Goal: Task Accomplishment & Management: Use online tool/utility

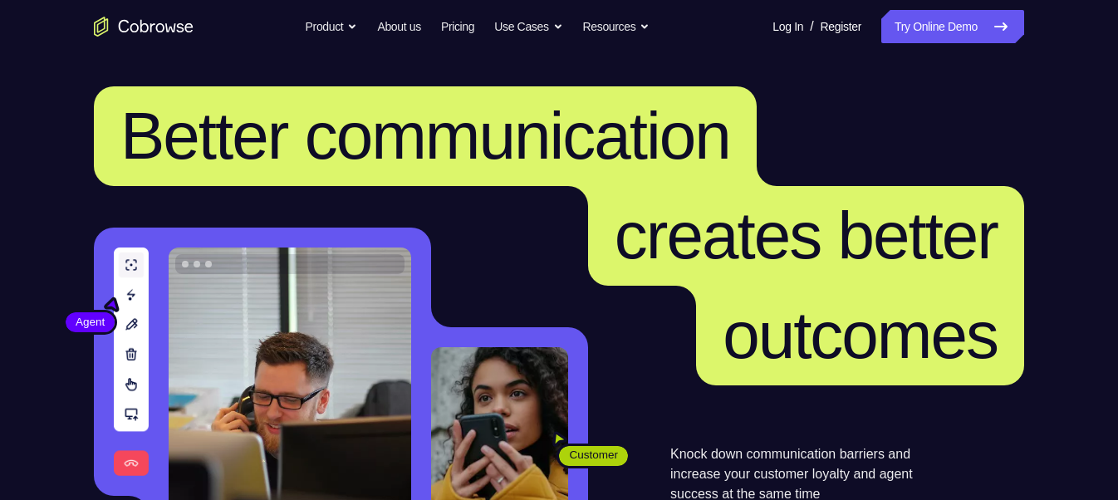
drag, startPoint x: 951, startPoint y: 52, endPoint x: 518, endPoint y: 197, distance: 456.4
click at [615, 199] on span "creates better" at bounding box center [806, 236] width 383 height 74
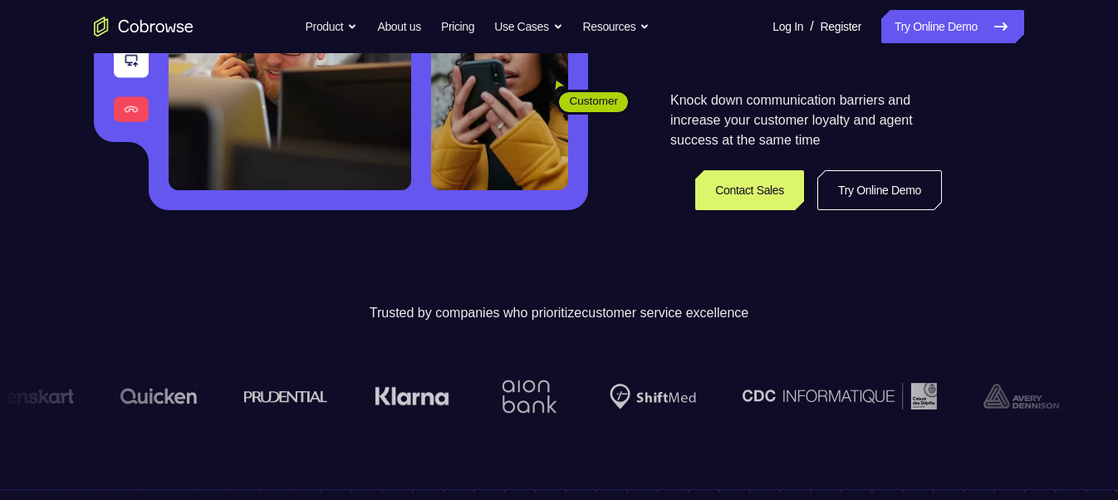
scroll to position [366, 0]
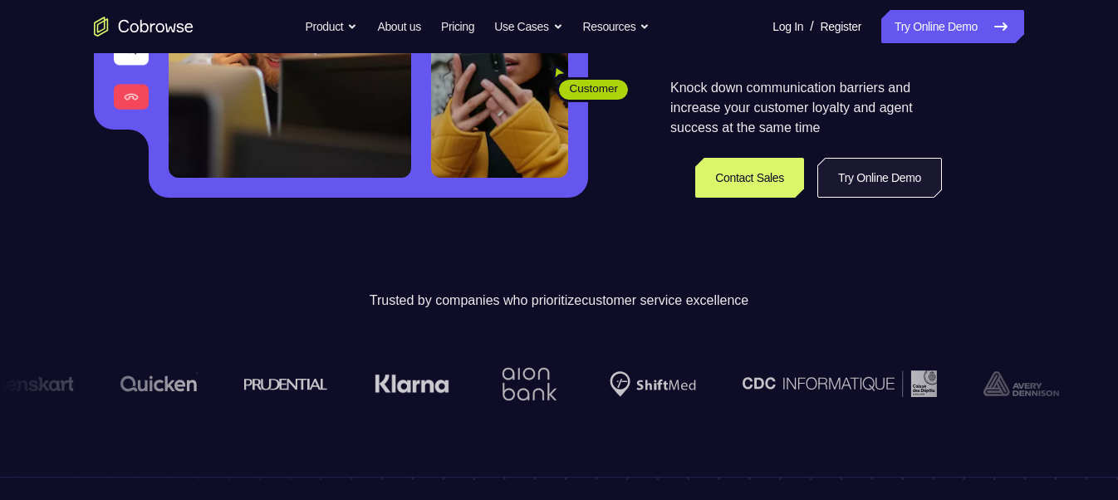
click at [832, 167] on link "Try Online Demo" at bounding box center [880, 178] width 125 height 40
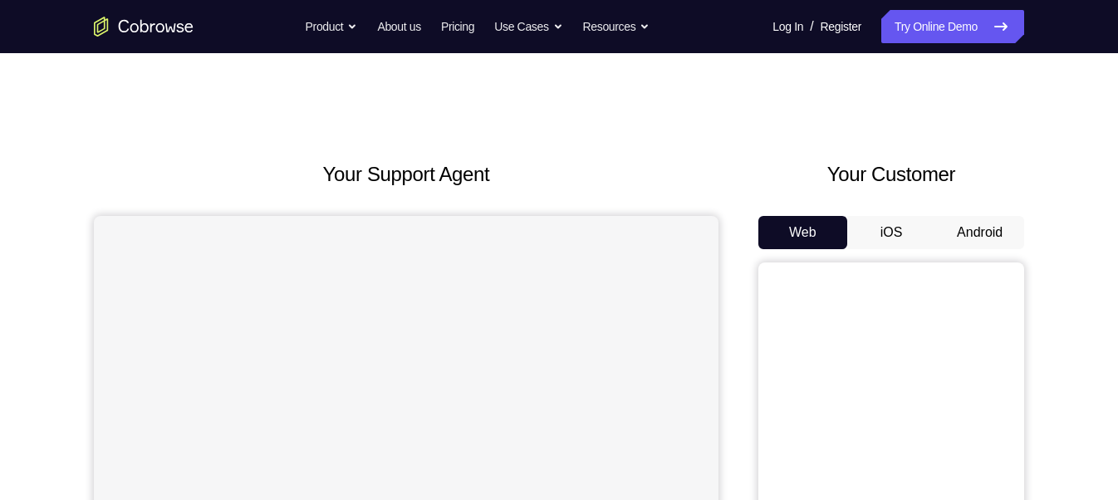
click at [953, 227] on button "Android" at bounding box center [980, 232] width 89 height 33
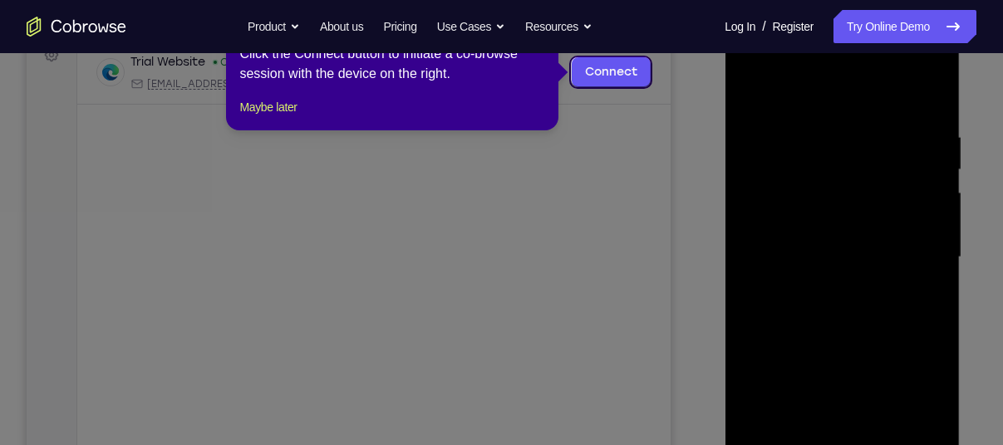
click at [849, 189] on icon at bounding box center [507, 222] width 1015 height 445
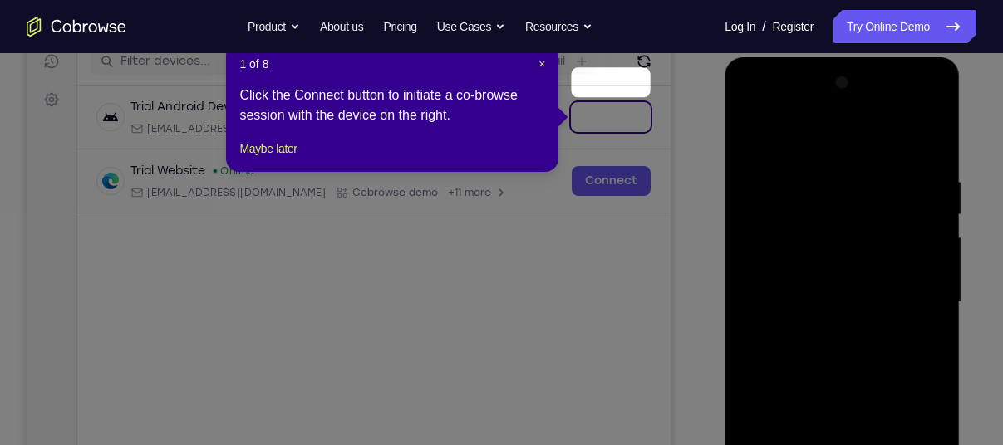
scroll to position [215, 0]
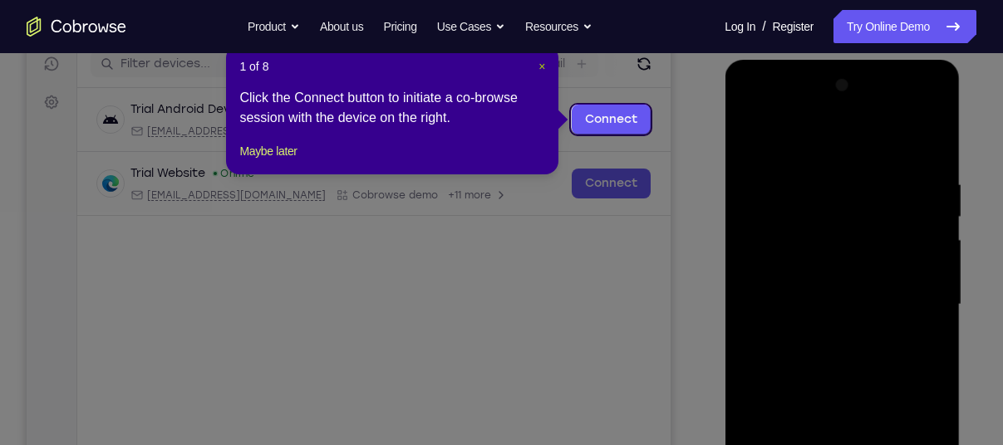
drag, startPoint x: 538, startPoint y: 68, endPoint x: 602, endPoint y: 89, distance: 66.5
click at [538, 68] on span "×" at bounding box center [541, 66] width 7 height 13
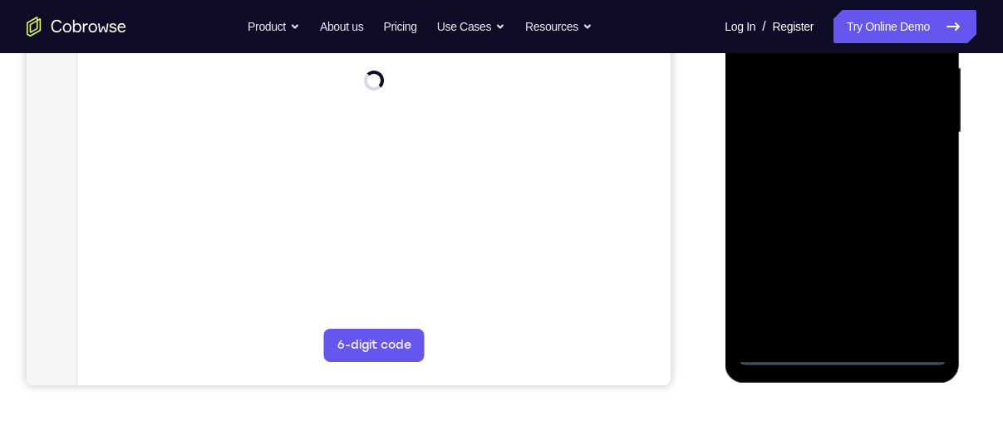
scroll to position [389, 0]
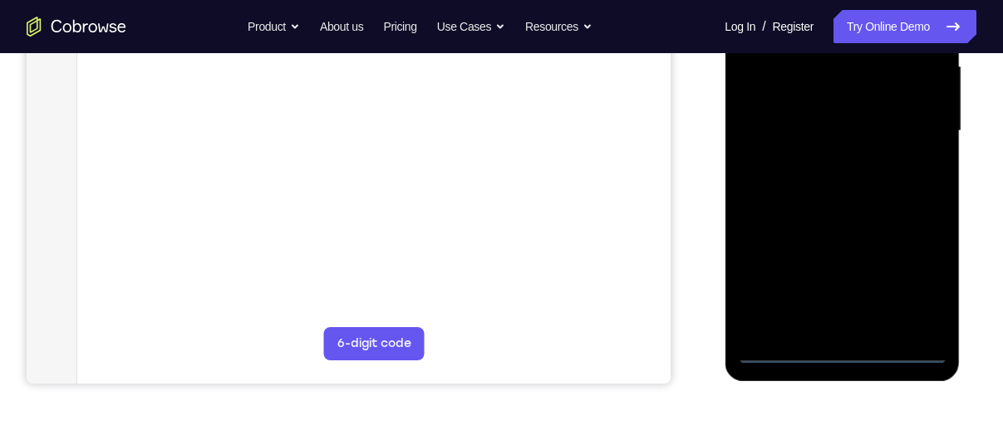
click at [840, 343] on div at bounding box center [841, 131] width 209 height 465
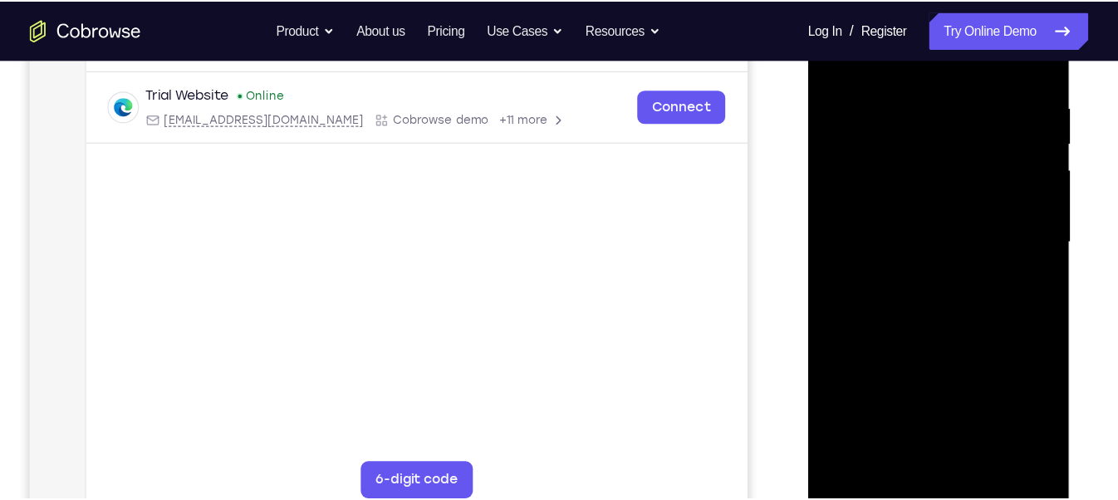
scroll to position [304, 0]
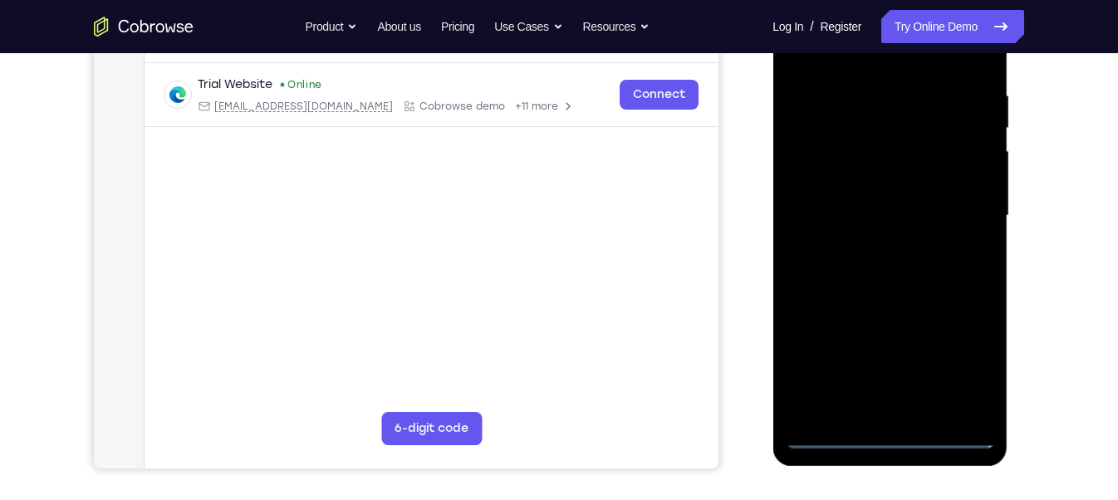
drag, startPoint x: 945, startPoint y: 49, endPoint x: 754, endPoint y: 169, distance: 226.2
click at [754, 169] on div "Your Support Agent Your Customer Web iOS Android" at bounding box center [559, 162] width 931 height 614
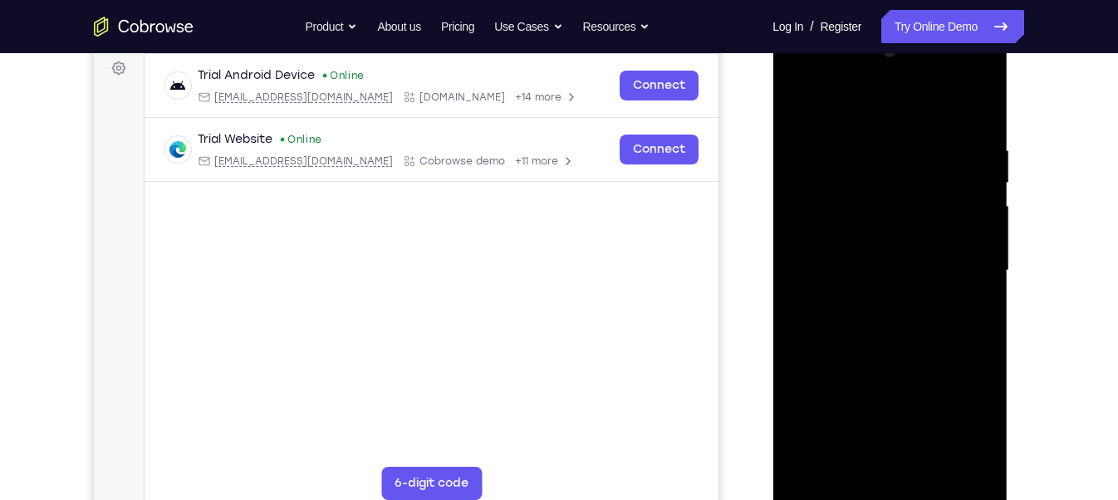
click at [886, 486] on div at bounding box center [889, 270] width 209 height 465
click at [970, 417] on div at bounding box center [889, 270] width 209 height 465
click at [843, 115] on div at bounding box center [889, 270] width 209 height 465
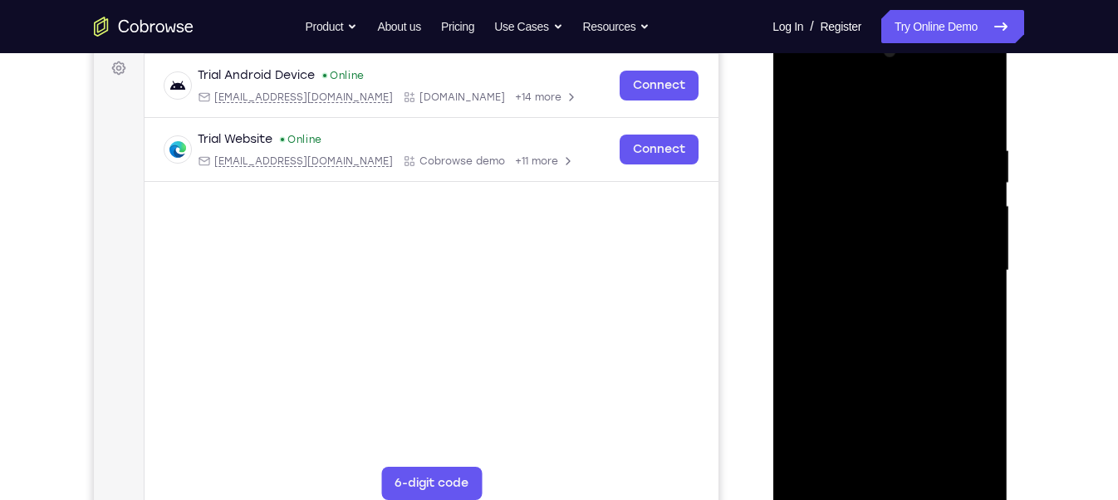
click at [955, 258] on div at bounding box center [889, 270] width 209 height 465
click at [873, 296] on div at bounding box center [889, 270] width 209 height 465
click at [844, 235] on div at bounding box center [889, 270] width 209 height 465
click at [858, 267] on div at bounding box center [889, 270] width 209 height 465
drag, startPoint x: 818, startPoint y: 210, endPoint x: 803, endPoint y: 176, distance: 37.2
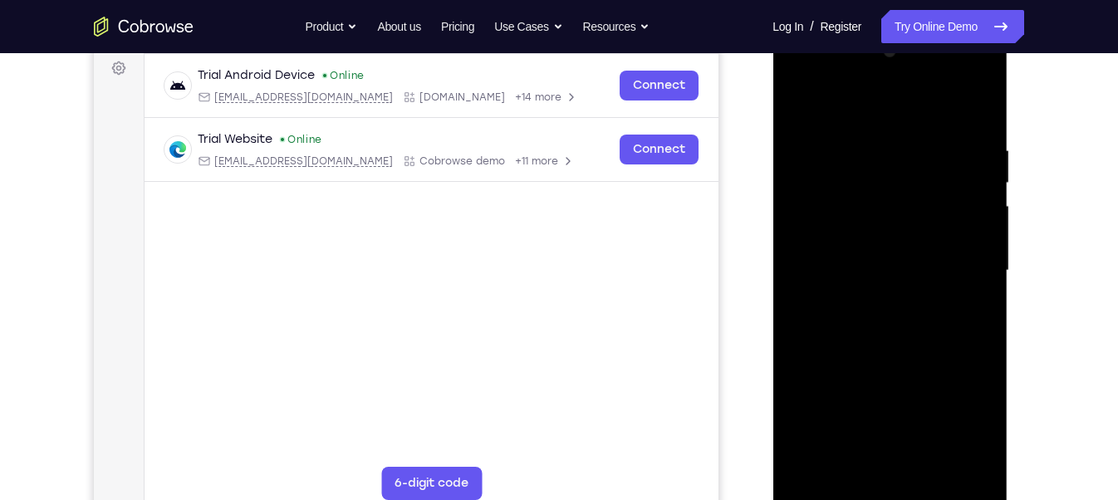
click at [803, 176] on div at bounding box center [889, 270] width 209 height 465
click at [861, 267] on div at bounding box center [889, 270] width 209 height 465
click at [877, 300] on div at bounding box center [889, 270] width 209 height 465
click at [944, 223] on div at bounding box center [889, 270] width 209 height 465
click at [942, 226] on div at bounding box center [889, 270] width 209 height 465
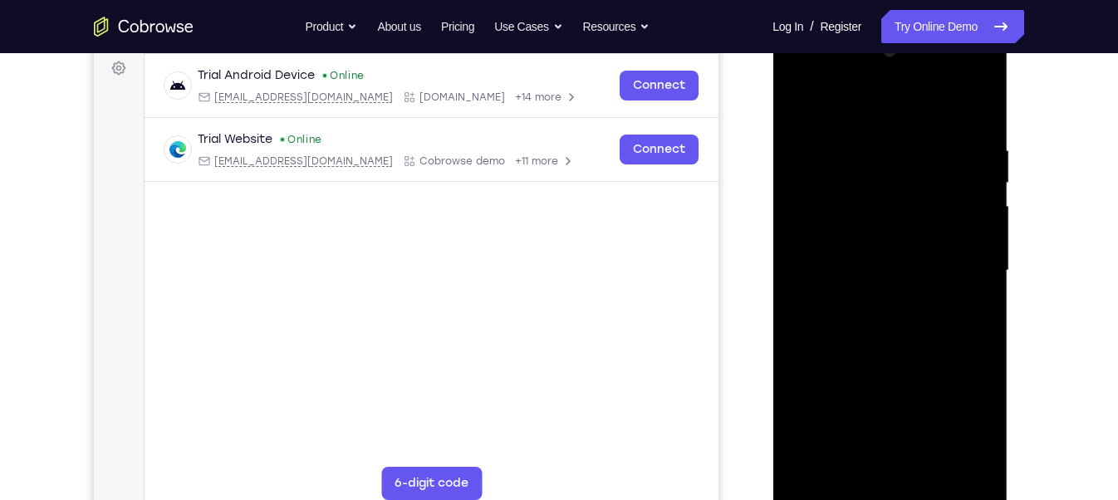
click at [889, 229] on div at bounding box center [889, 270] width 209 height 465
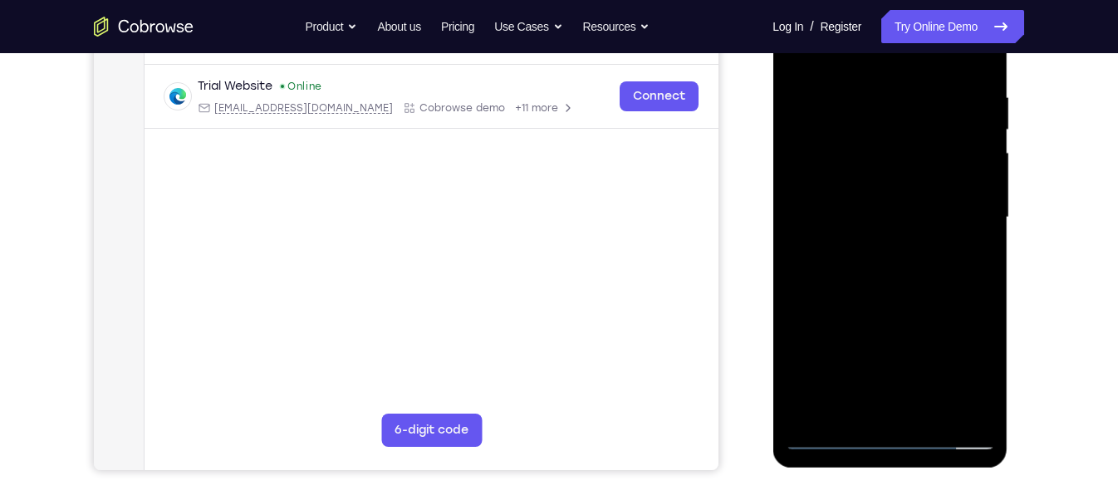
scroll to position [273, 0]
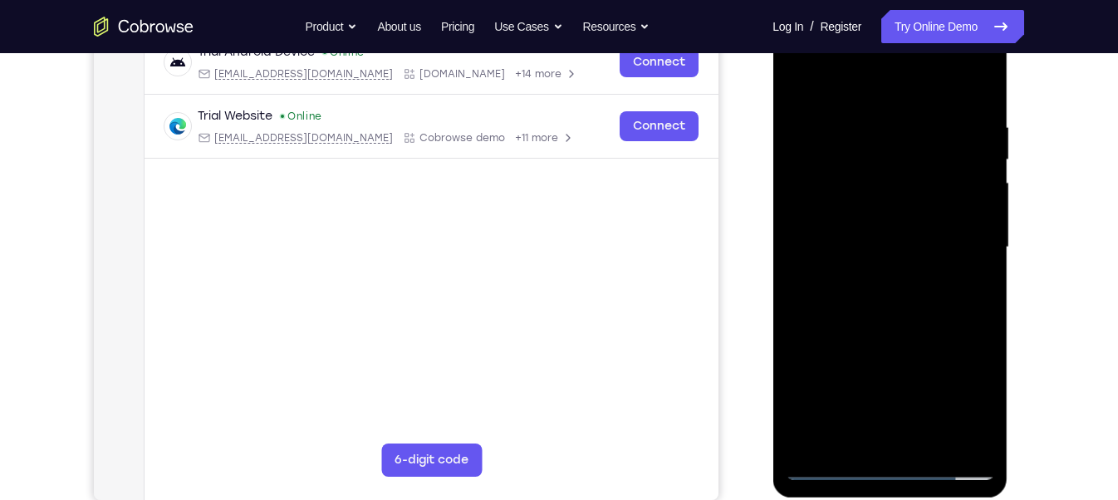
click at [862, 203] on div at bounding box center [889, 247] width 209 height 465
click at [847, 277] on div at bounding box center [889, 247] width 209 height 465
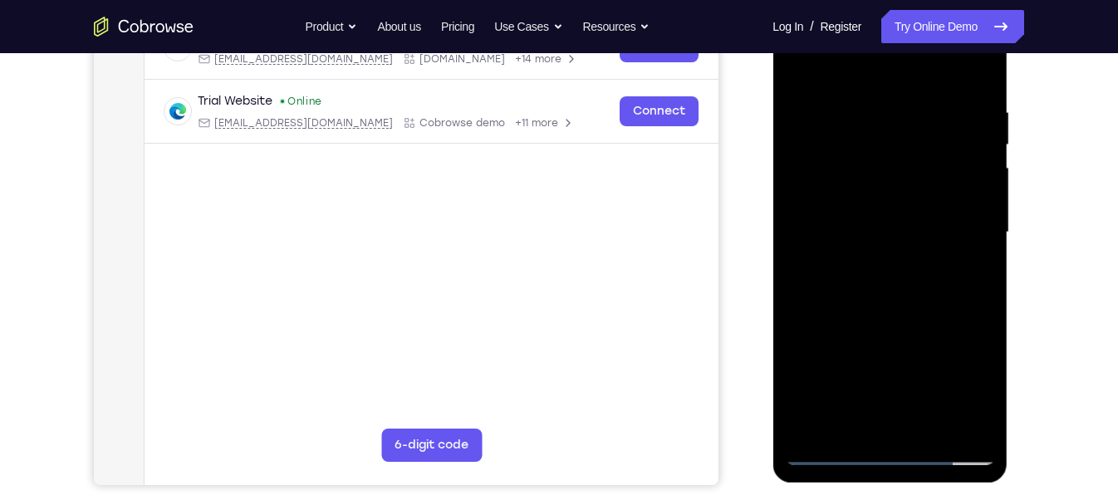
scroll to position [292, 0]
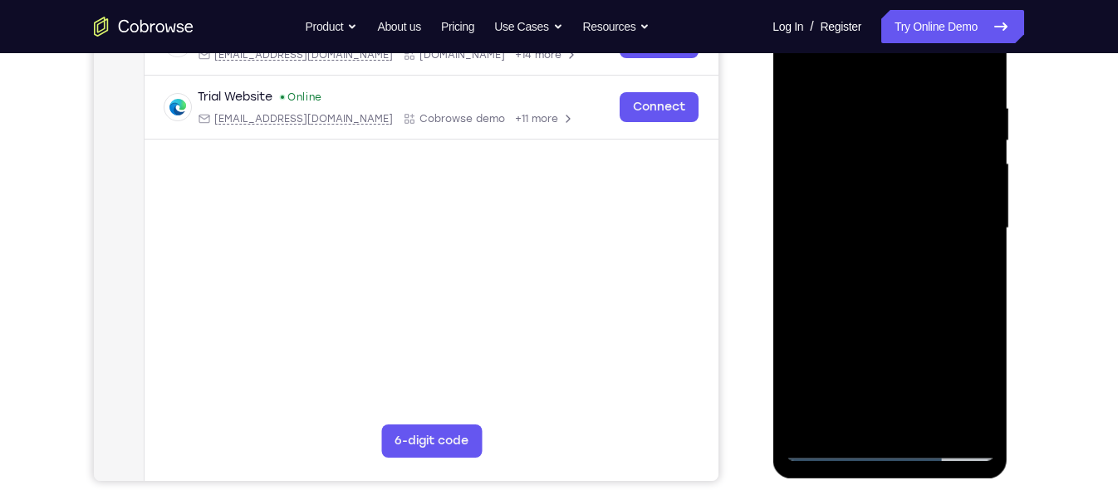
click at [866, 182] on div at bounding box center [889, 228] width 209 height 465
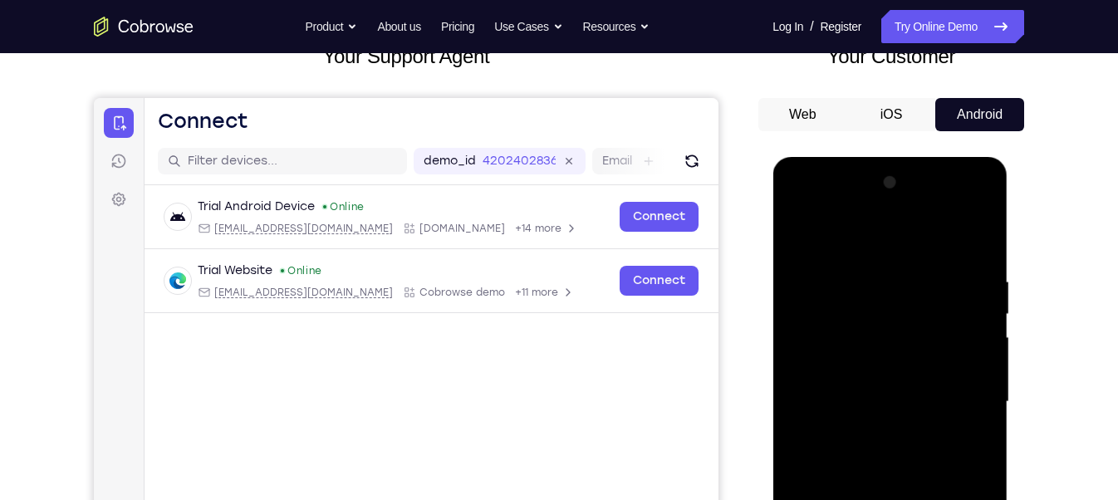
scroll to position [106, 0]
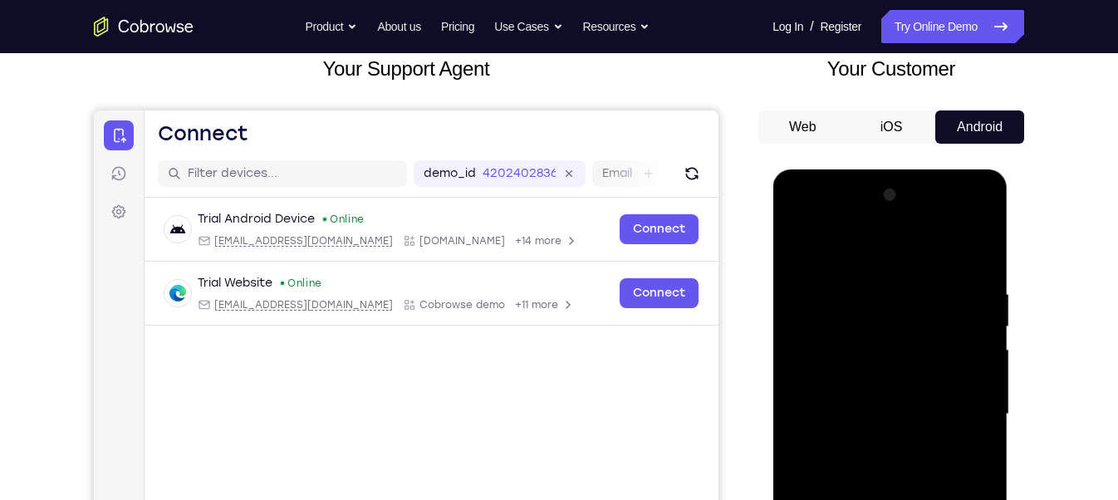
click at [892, 125] on button "iOS" at bounding box center [891, 126] width 89 height 33
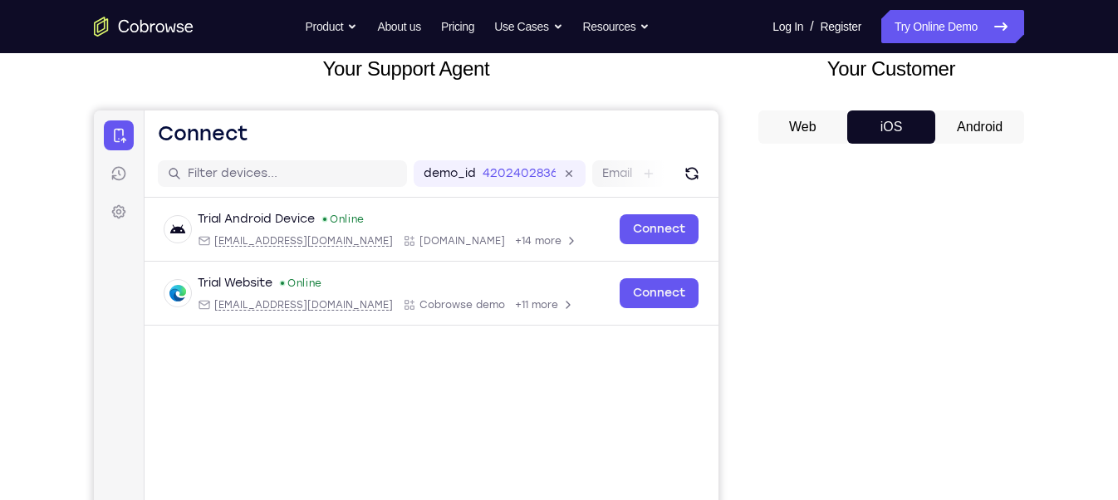
click at [953, 120] on button "Android" at bounding box center [980, 126] width 89 height 33
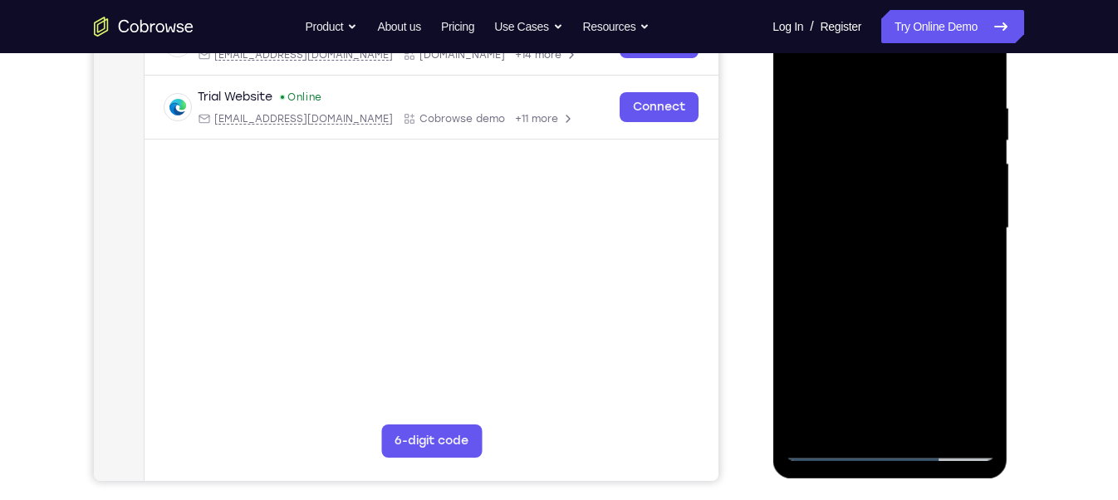
scroll to position [292, 0]
click at [888, 454] on div at bounding box center [889, 228] width 209 height 465
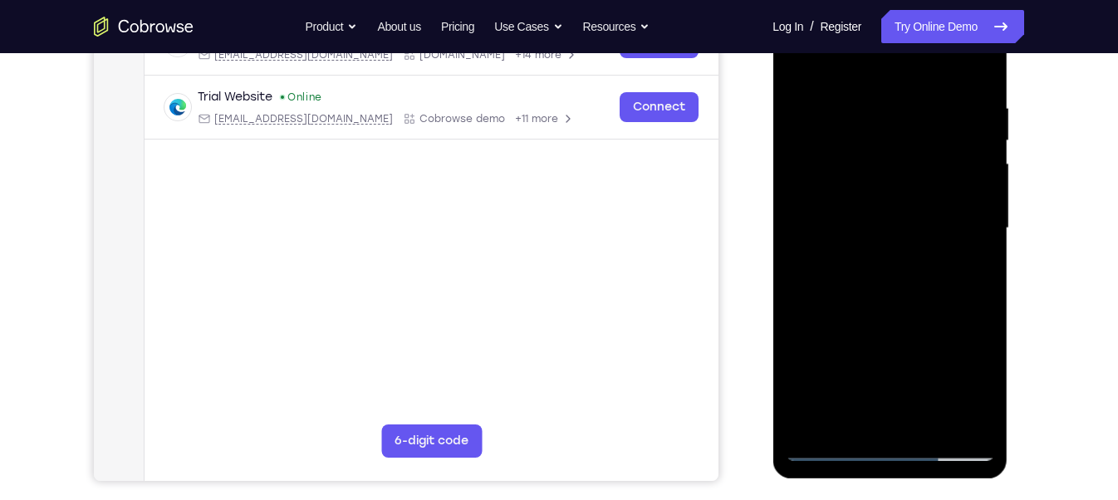
click at [888, 454] on div at bounding box center [889, 228] width 209 height 465
click at [889, 184] on div at bounding box center [889, 228] width 209 height 465
click at [982, 381] on div at bounding box center [889, 228] width 209 height 465
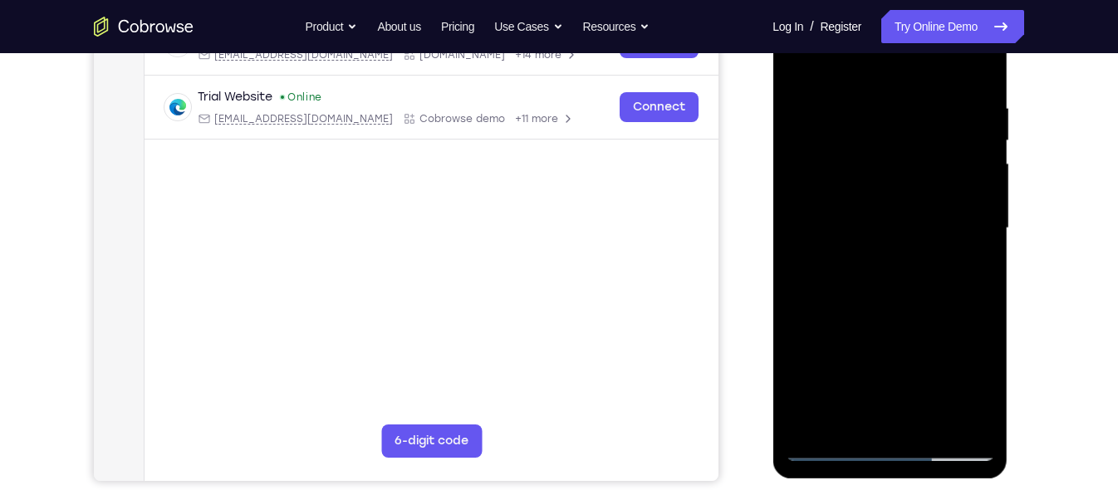
click at [982, 381] on div at bounding box center [889, 228] width 209 height 465
click at [903, 184] on div at bounding box center [889, 228] width 209 height 465
click at [972, 393] on div at bounding box center [889, 228] width 209 height 465
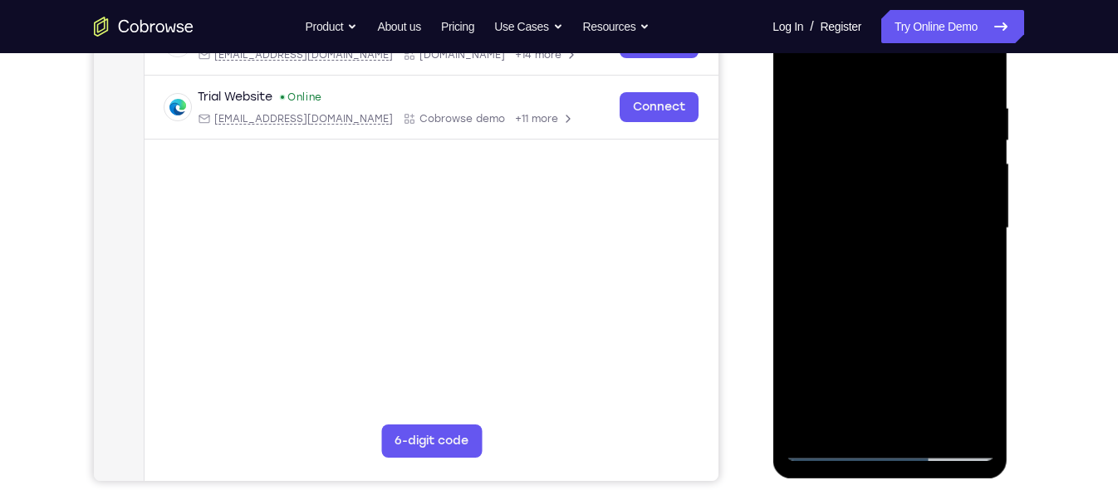
click at [972, 393] on div at bounding box center [889, 228] width 209 height 465
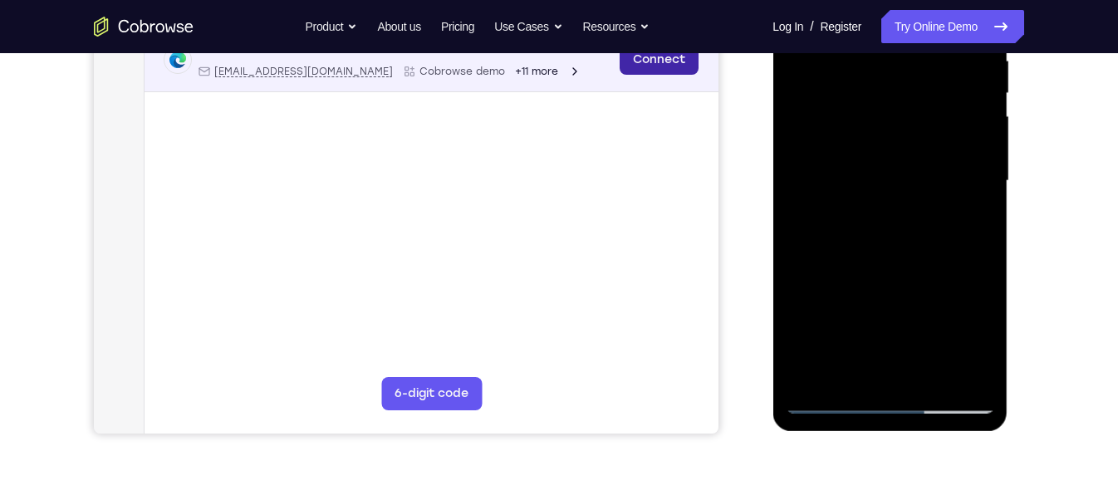
scroll to position [346, 0]
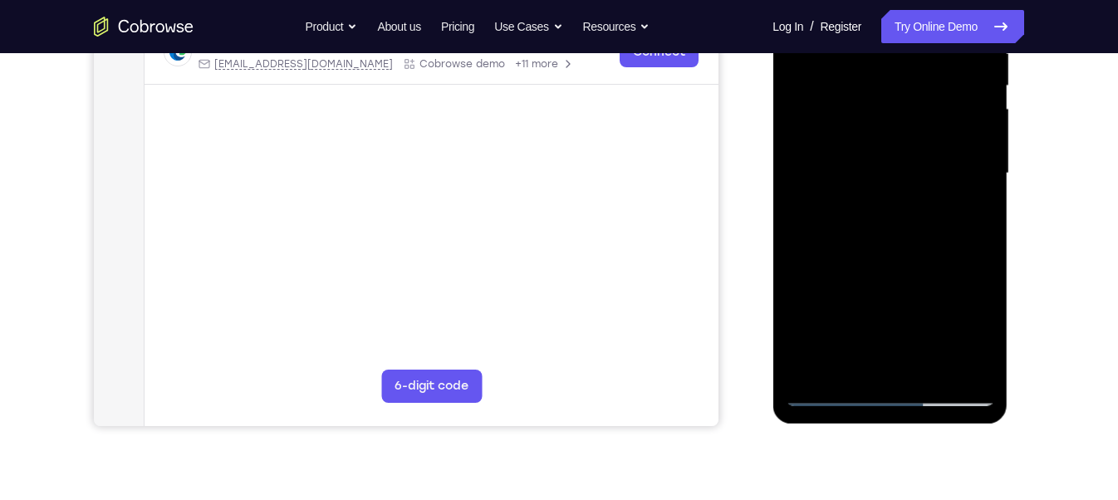
drag, startPoint x: 913, startPoint y: 268, endPoint x: 911, endPoint y: 287, distance: 18.4
click at [911, 287] on div at bounding box center [889, 173] width 209 height 465
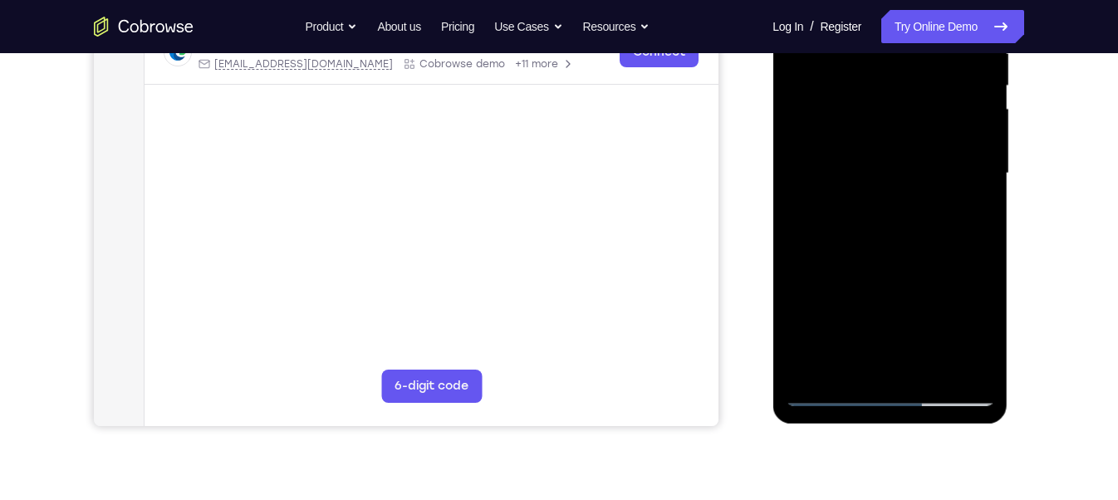
scroll to position [0, 0]
